Goal: Transaction & Acquisition: Purchase product/service

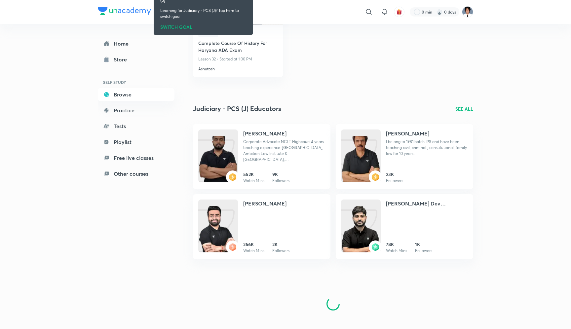
scroll to position [344, 0]
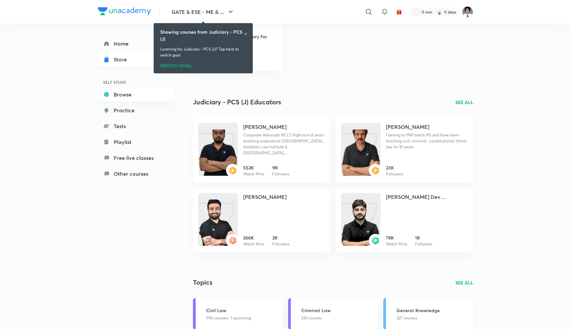
click at [135, 57] on link "Store" at bounding box center [136, 59] width 77 height 13
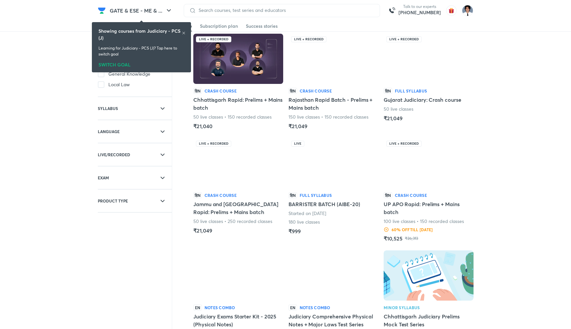
scroll to position [43, 0]
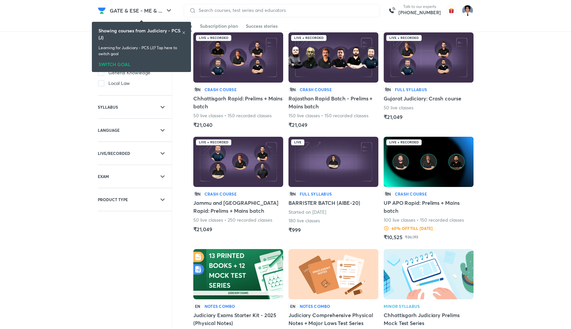
click at [337, 162] on img at bounding box center [333, 162] width 90 height 50
